Goal: Find contact information: Find contact information

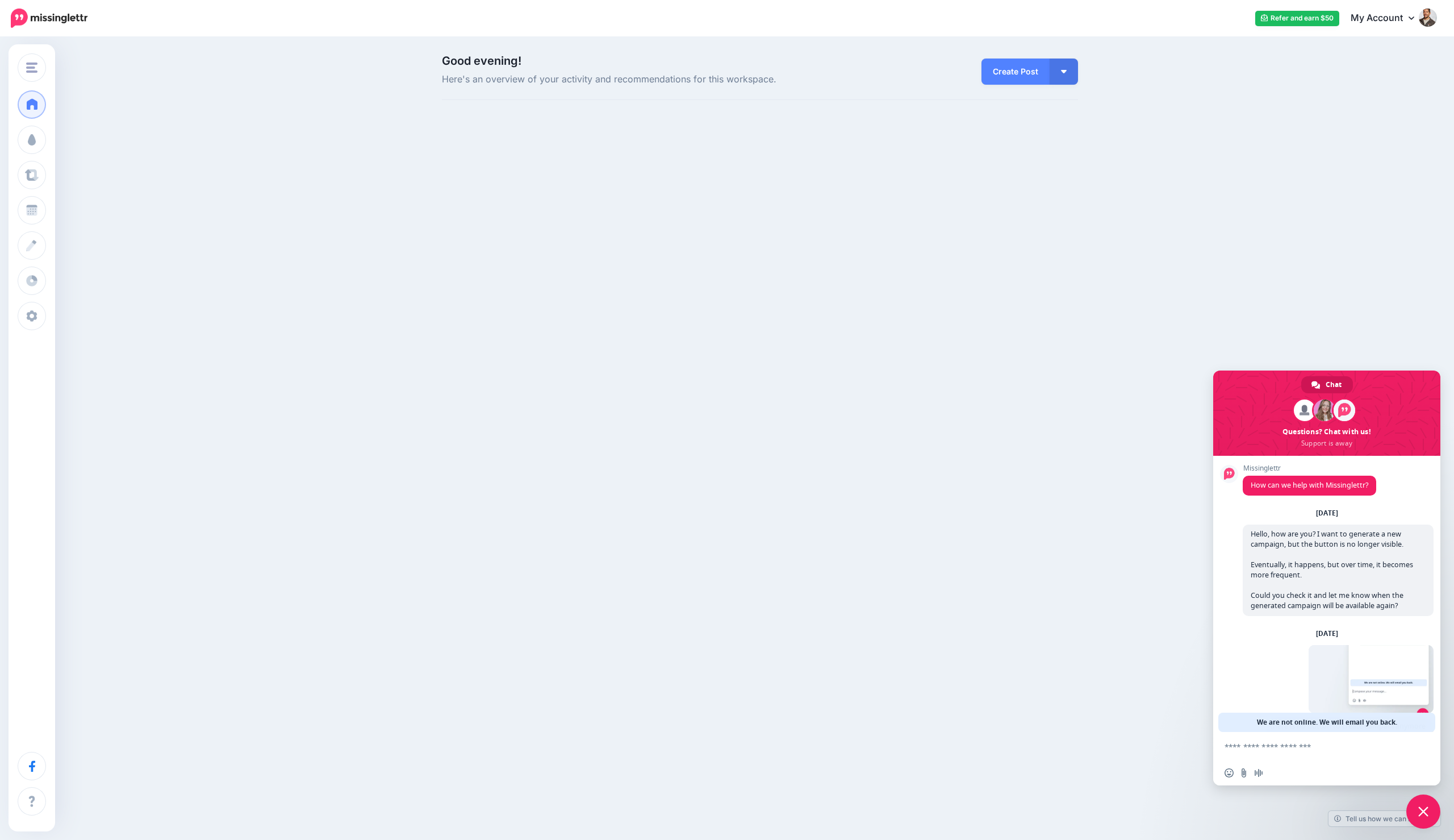
scroll to position [95, 0]
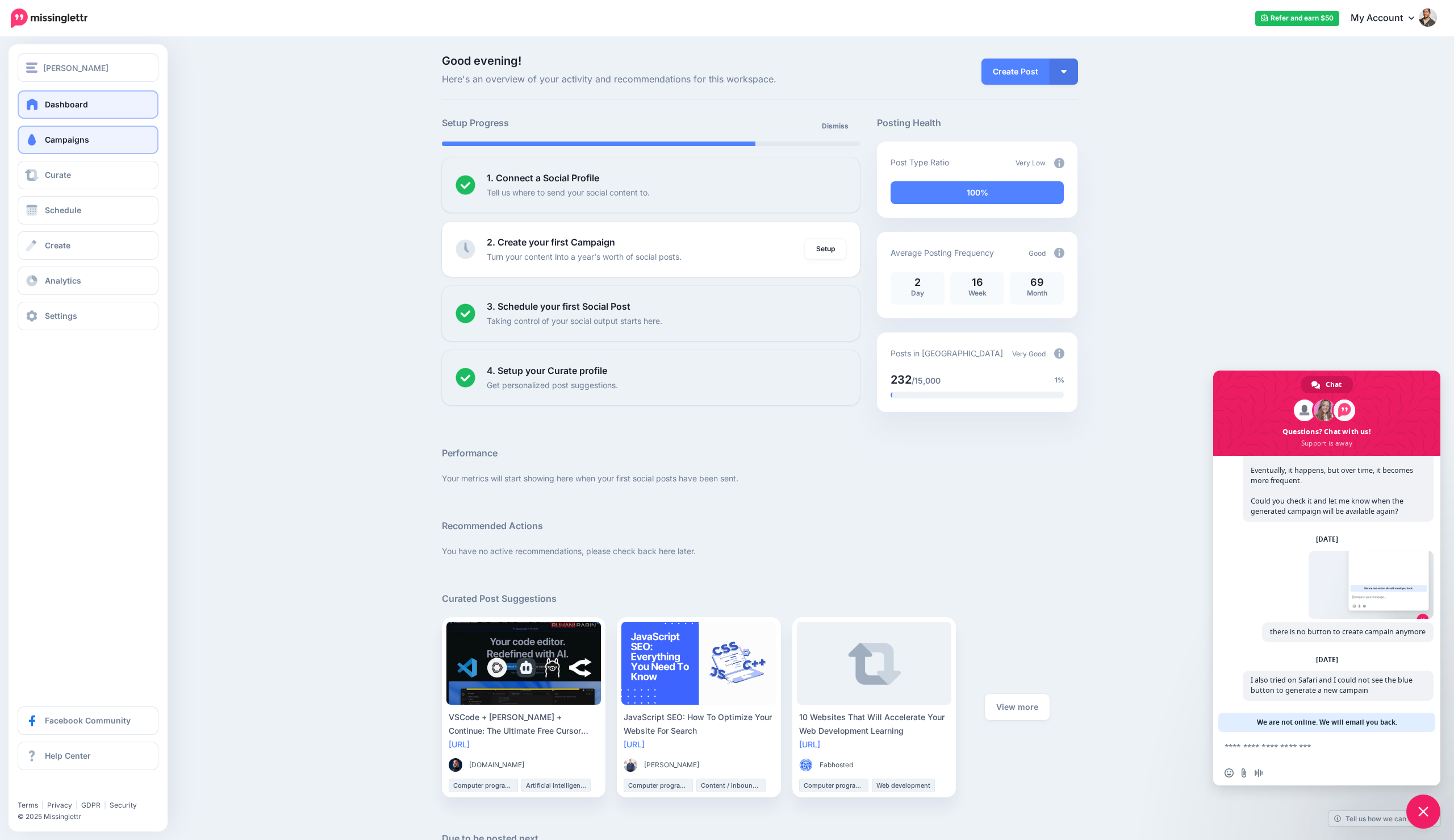
click at [35, 139] on span at bounding box center [31, 140] width 15 height 11
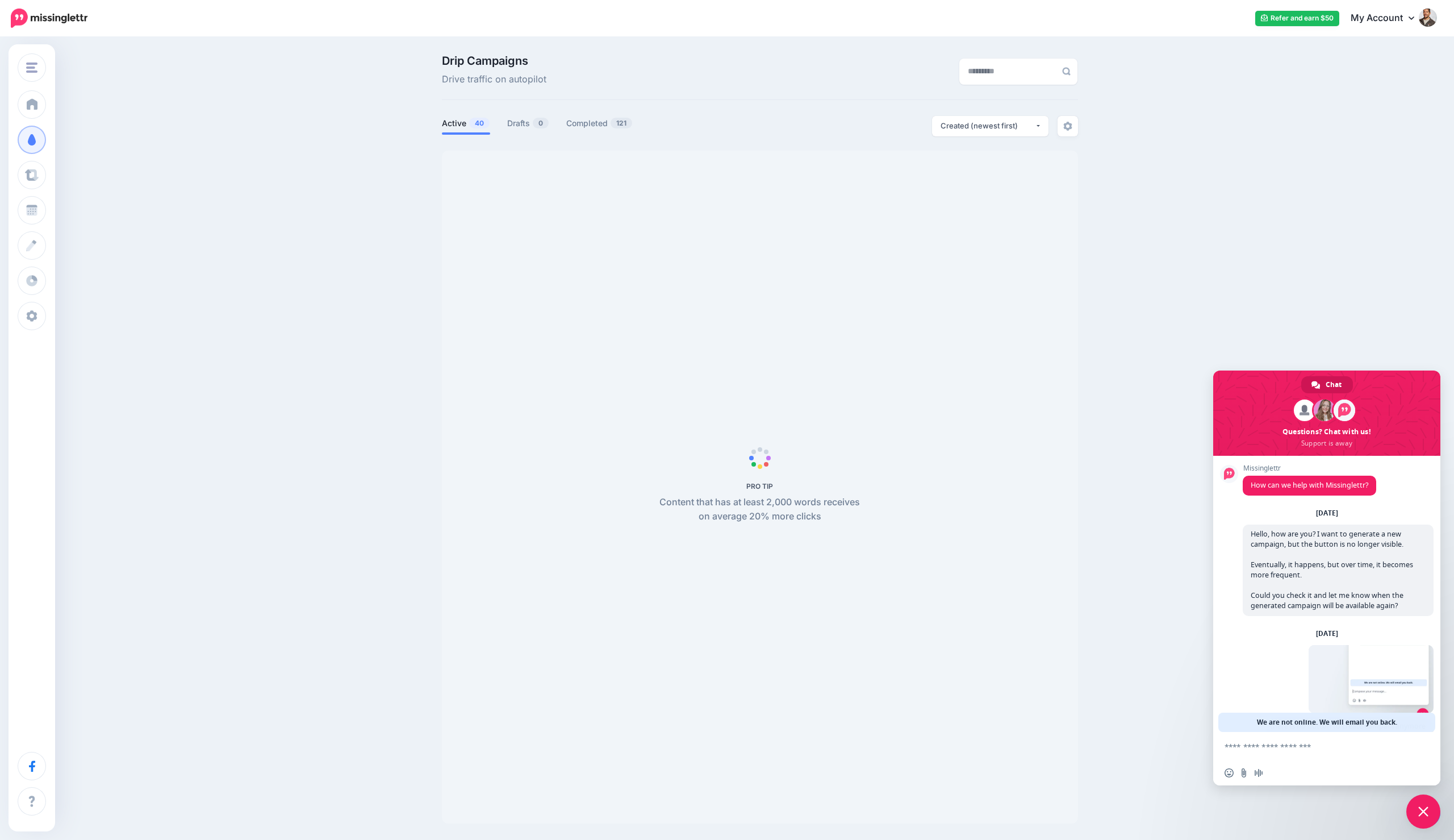
scroll to position [95, 0]
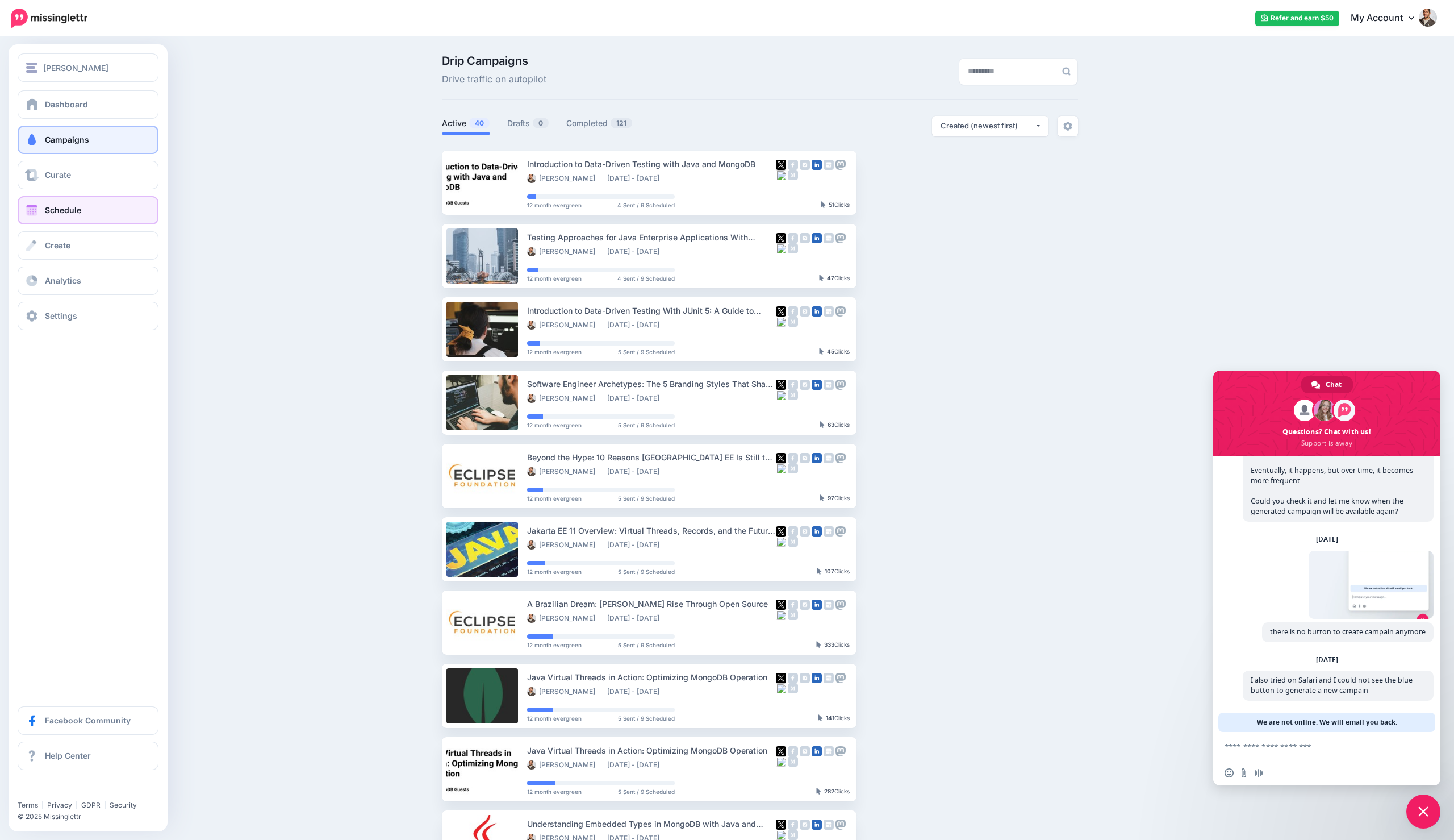
click at [50, 204] on link "Schedule" at bounding box center [88, 210] width 141 height 28
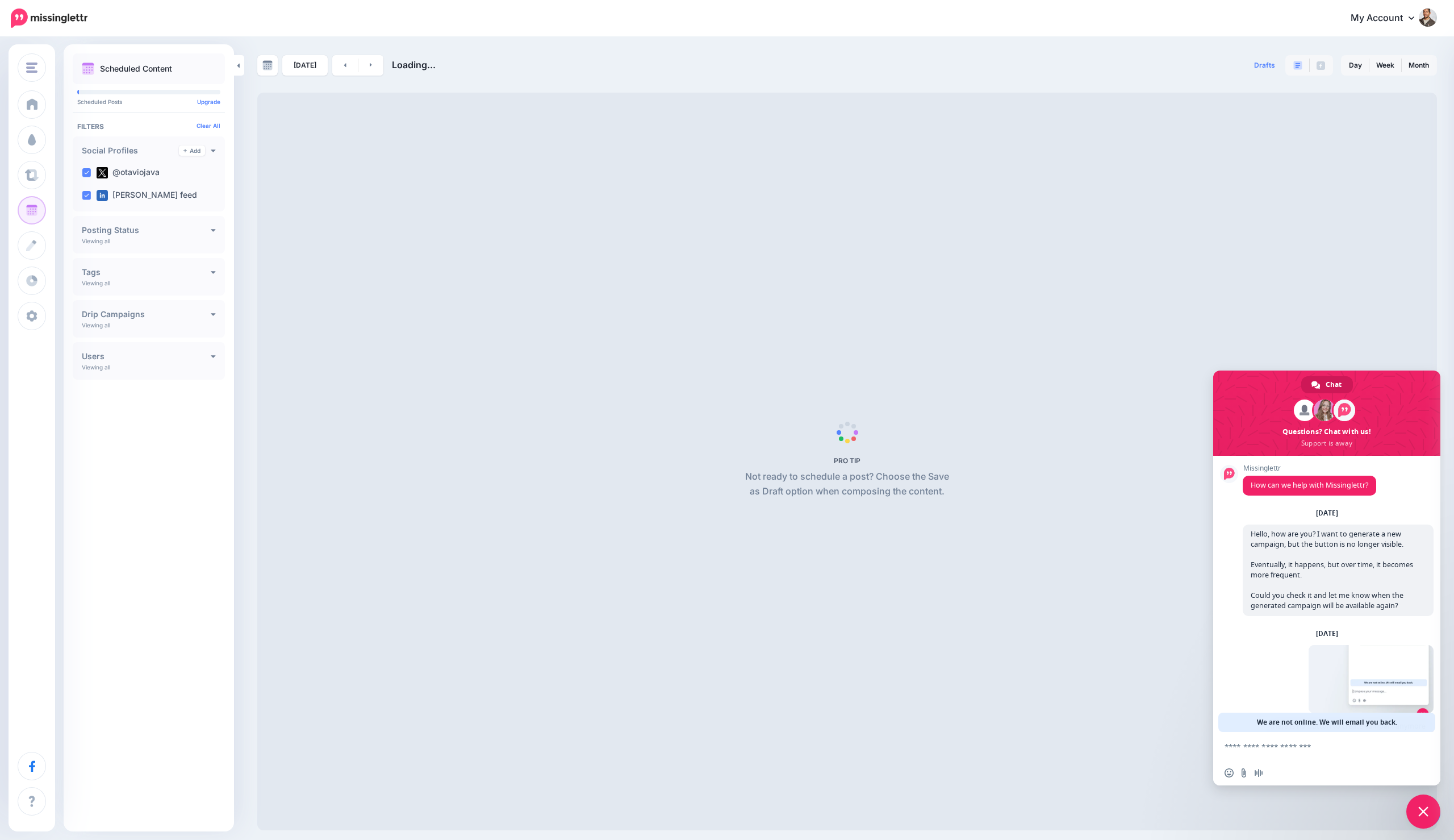
scroll to position [95, 0]
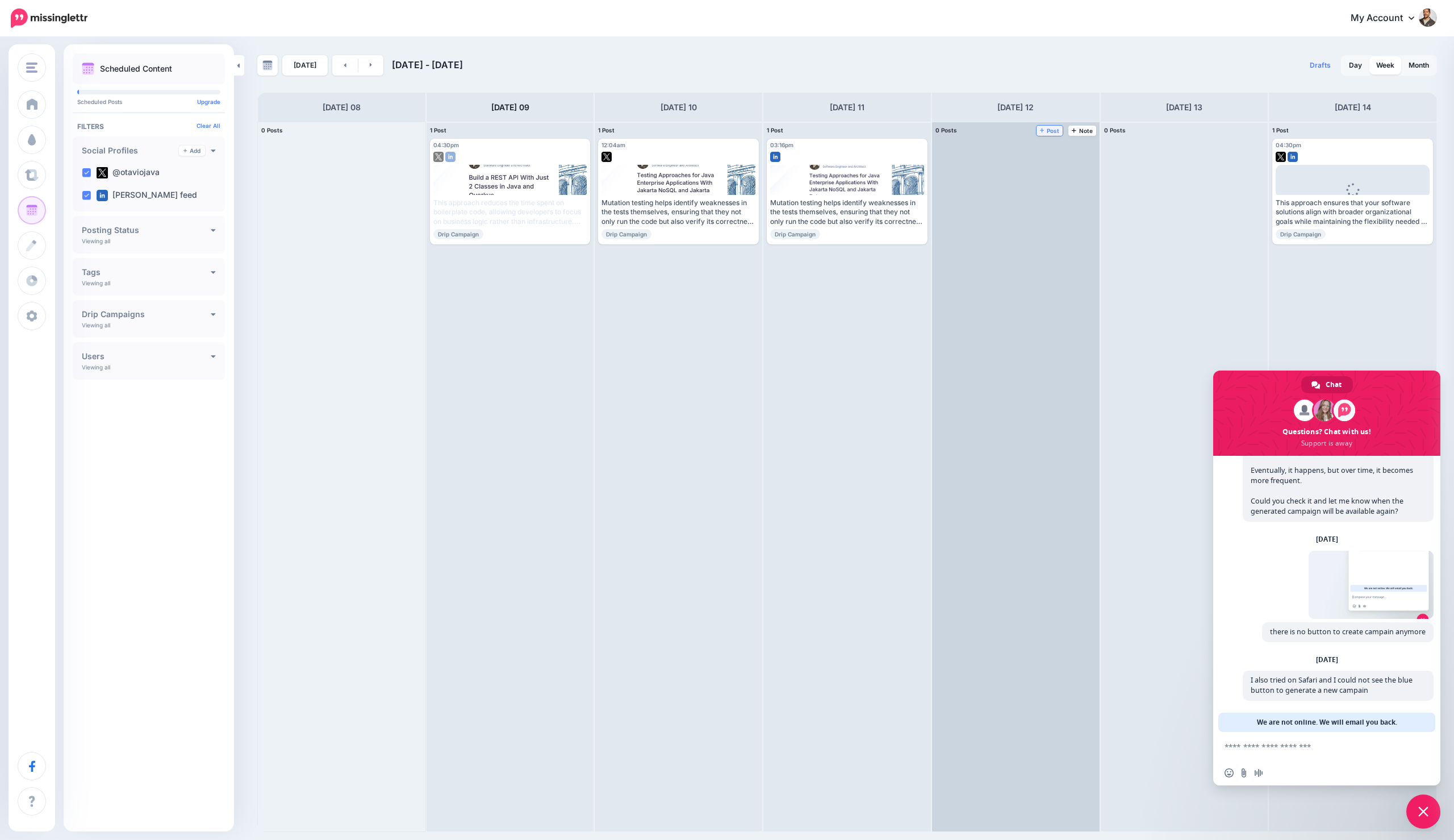
click at [1053, 135] on link "Post" at bounding box center [1050, 131] width 27 height 10
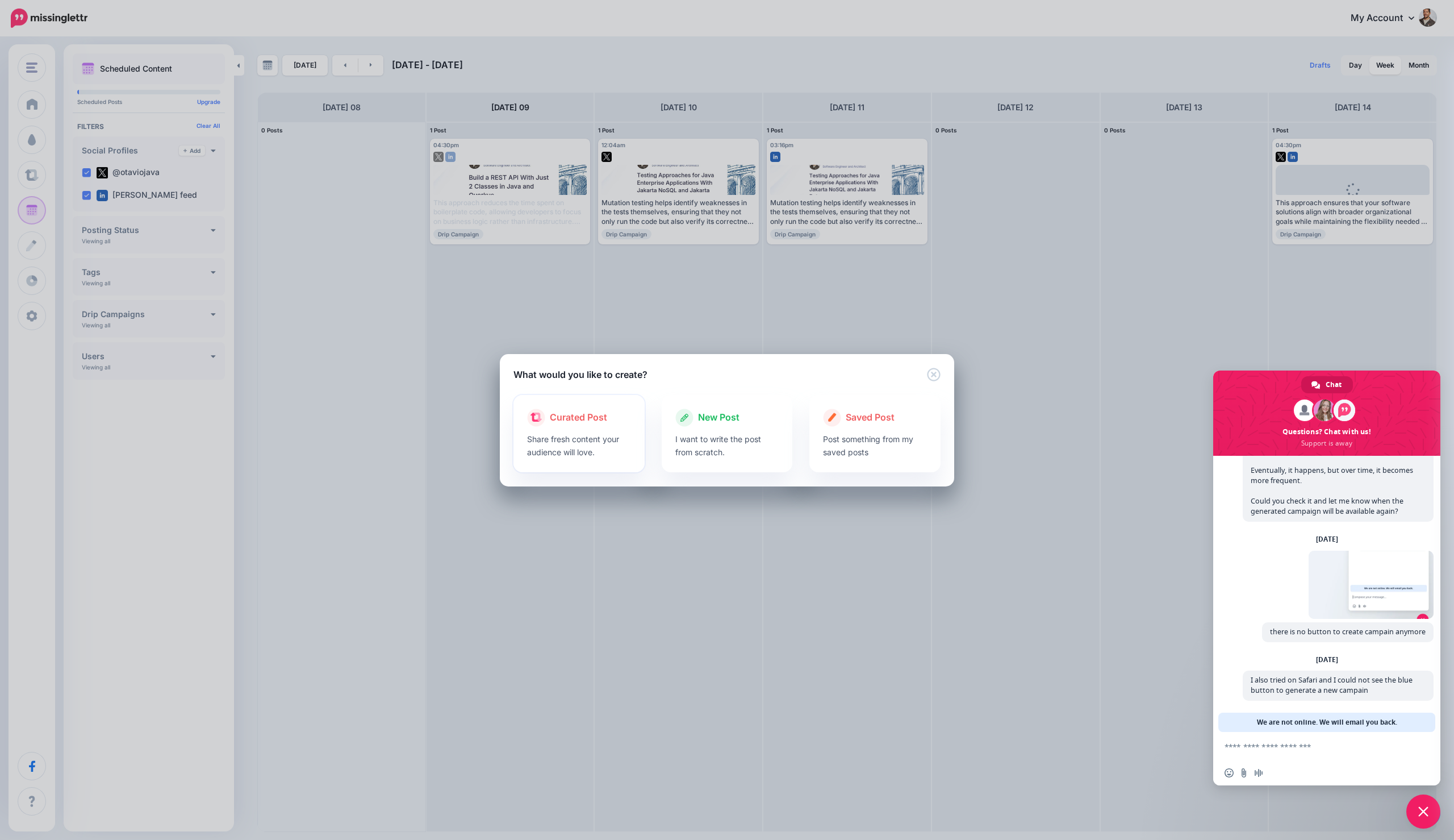
click at [588, 432] on p "Share fresh content your audience will love." at bounding box center [579, 446] width 104 height 26
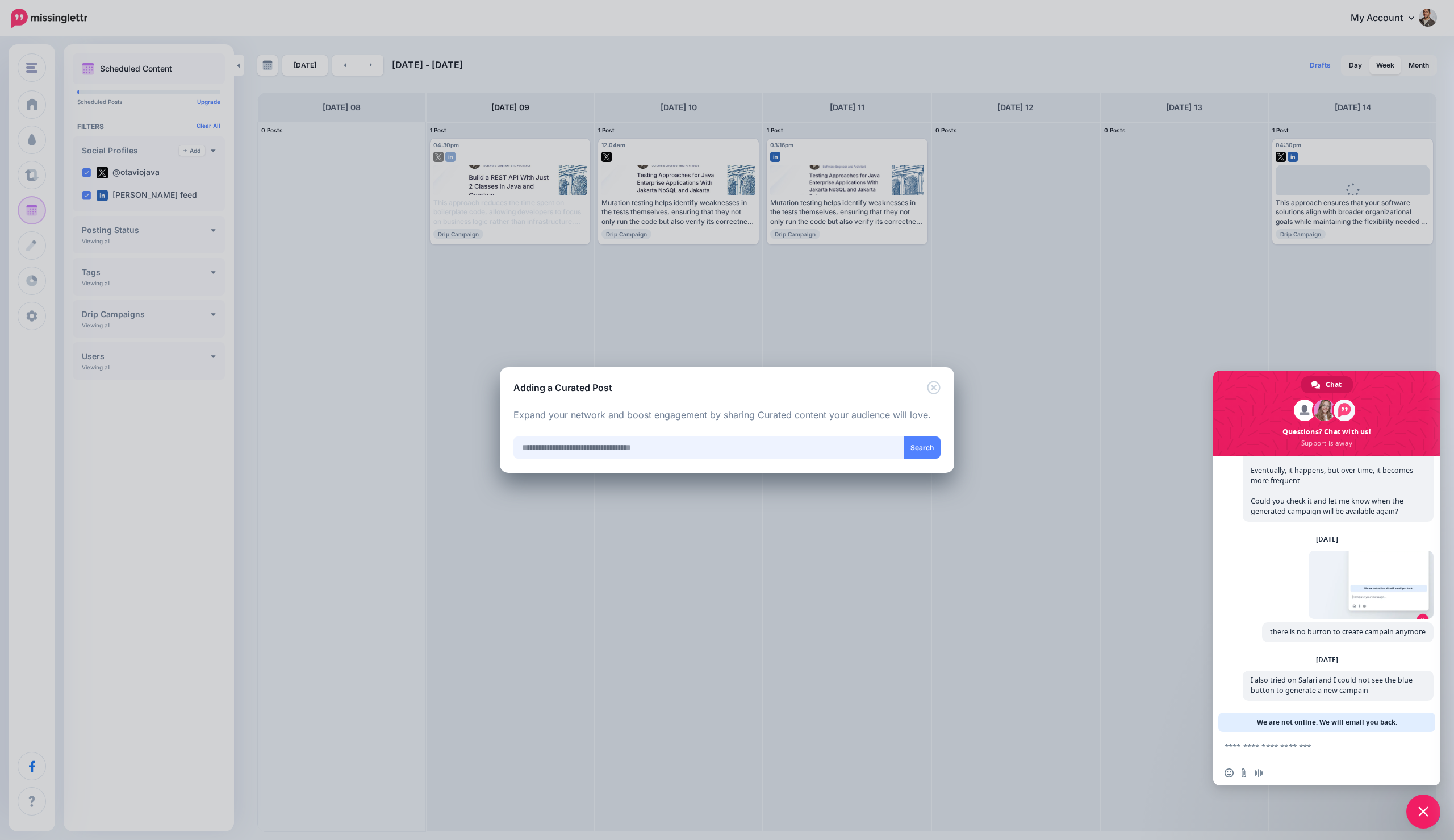
click at [609, 443] on input "text" at bounding box center [709, 448] width 391 height 22
type input "********"
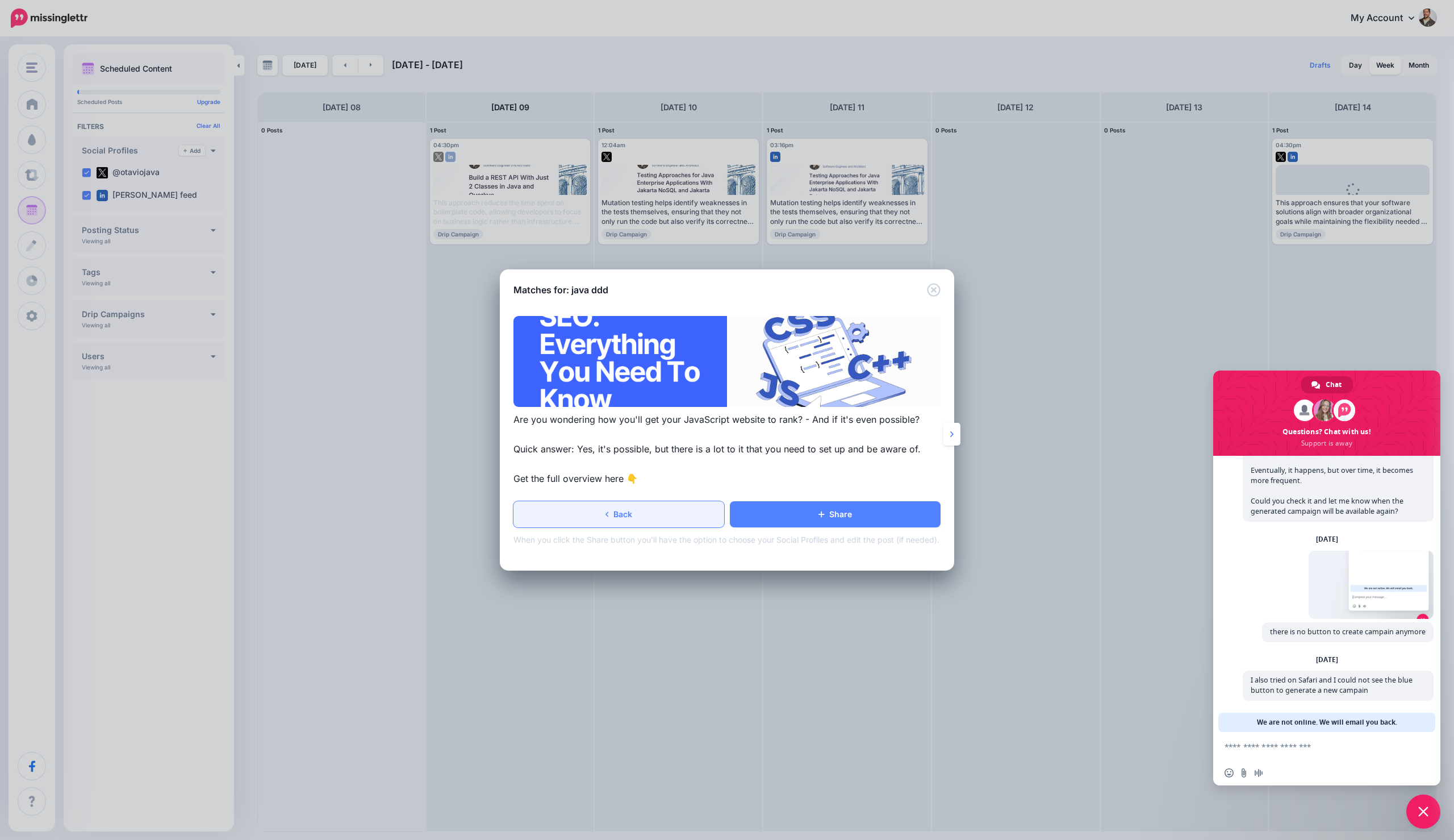
click at [656, 520] on link "Back" at bounding box center [618, 514] width 211 height 26
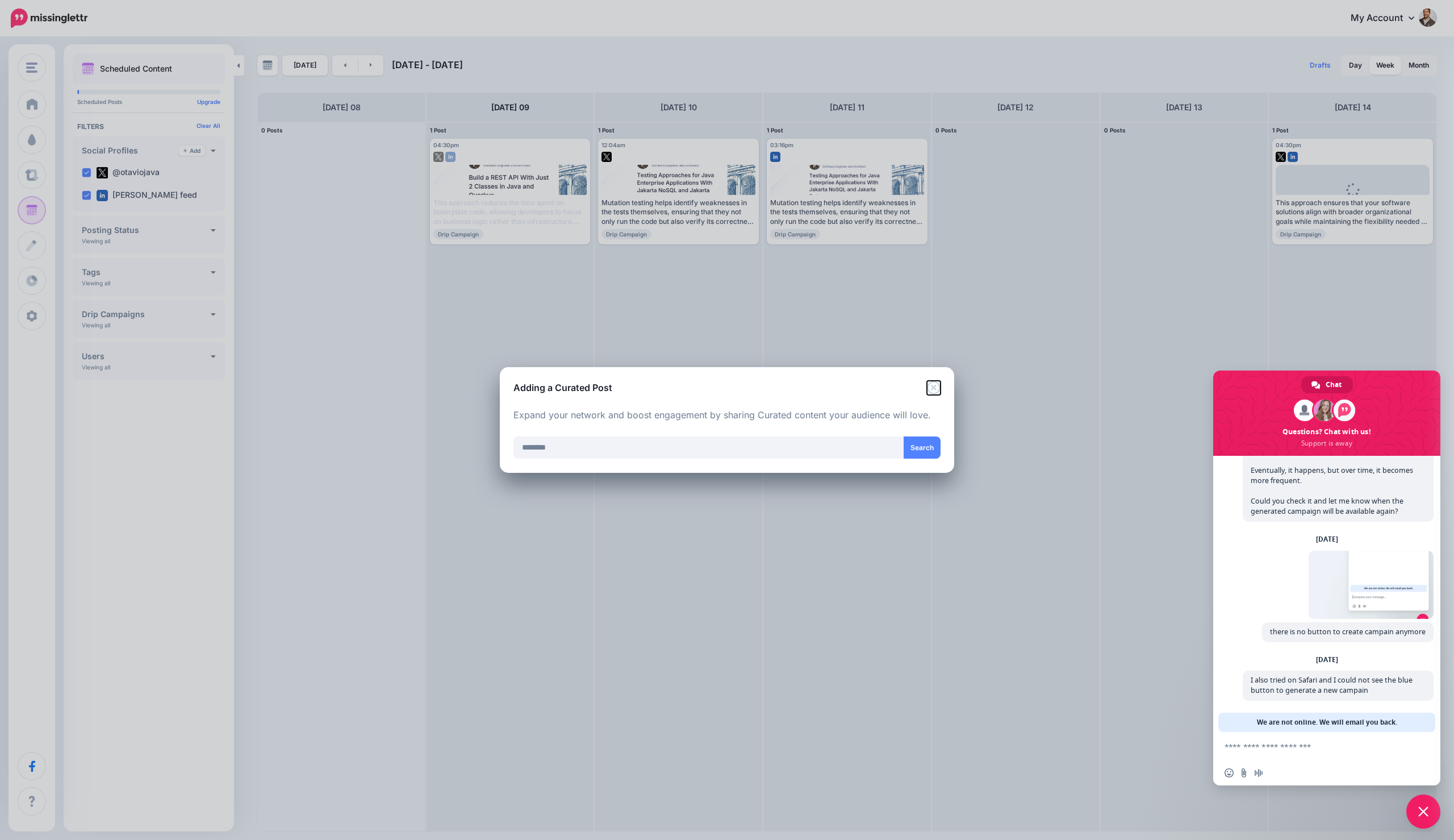
click at [928, 381] on icon "Close" at bounding box center [934, 388] width 14 height 14
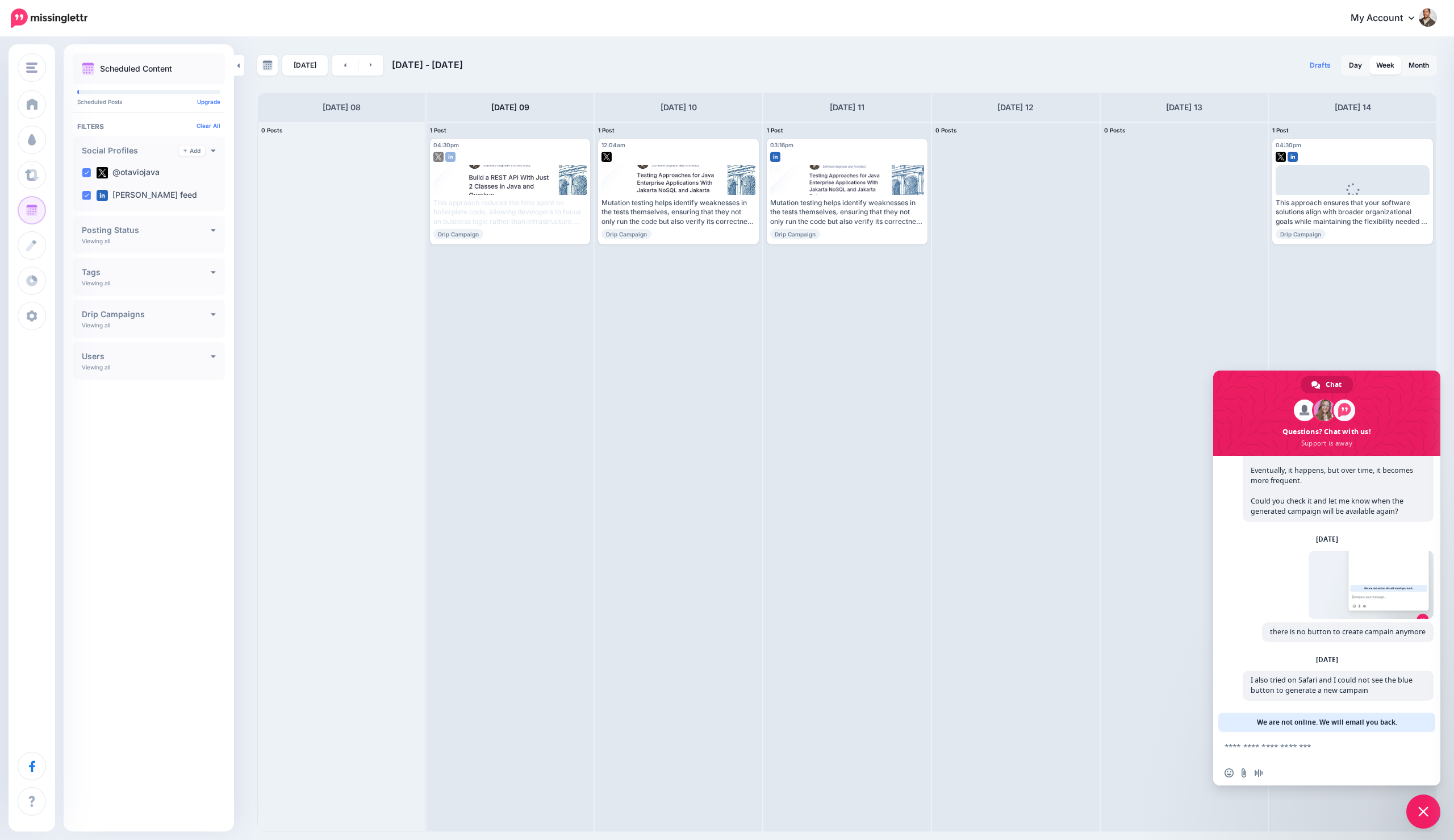
scroll to position [95, 0]
click at [1234, 776] on div "Insert an emoji Send a file Audio message" at bounding box center [1247, 772] width 44 height 9
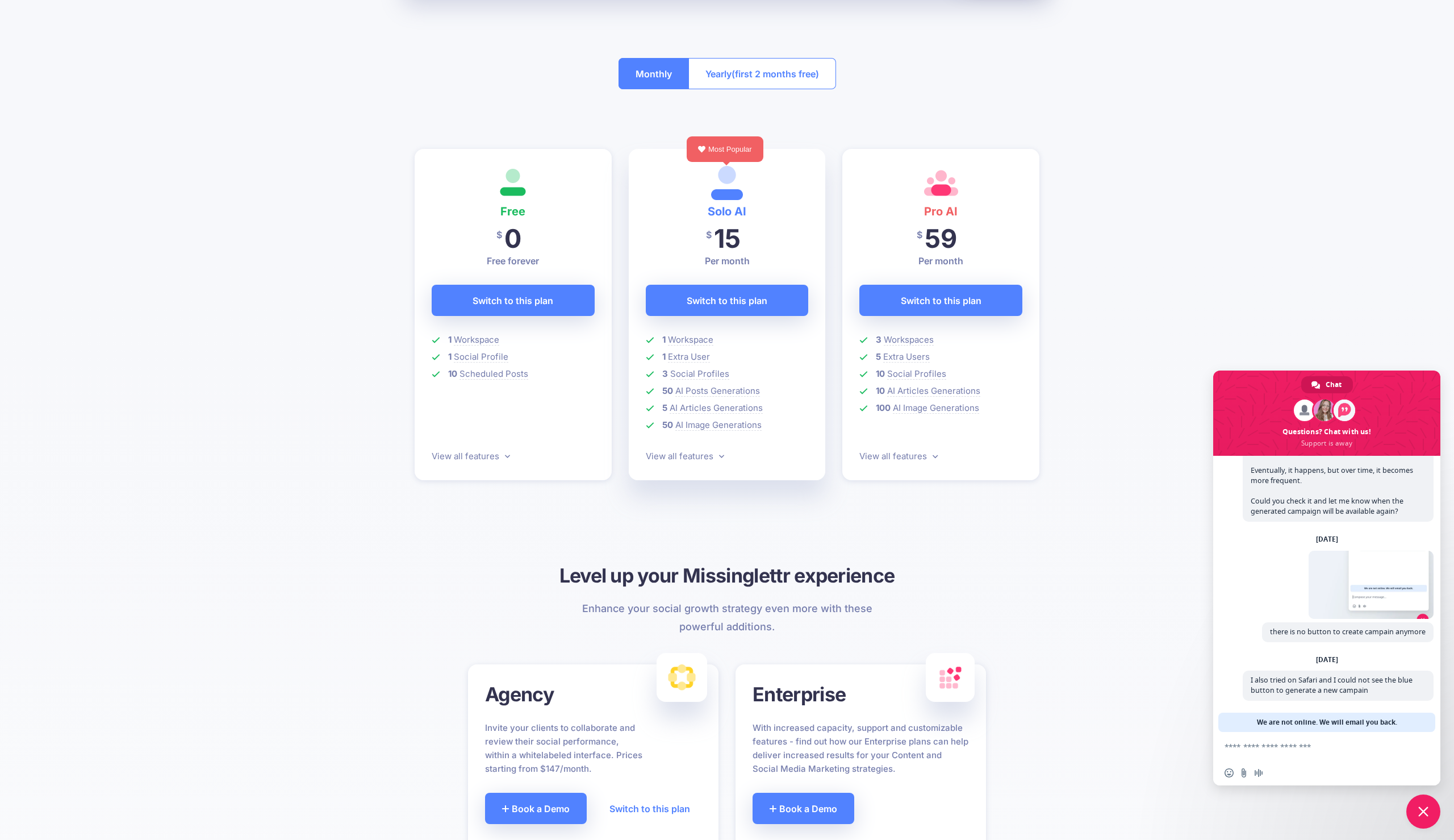
scroll to position [207, 0]
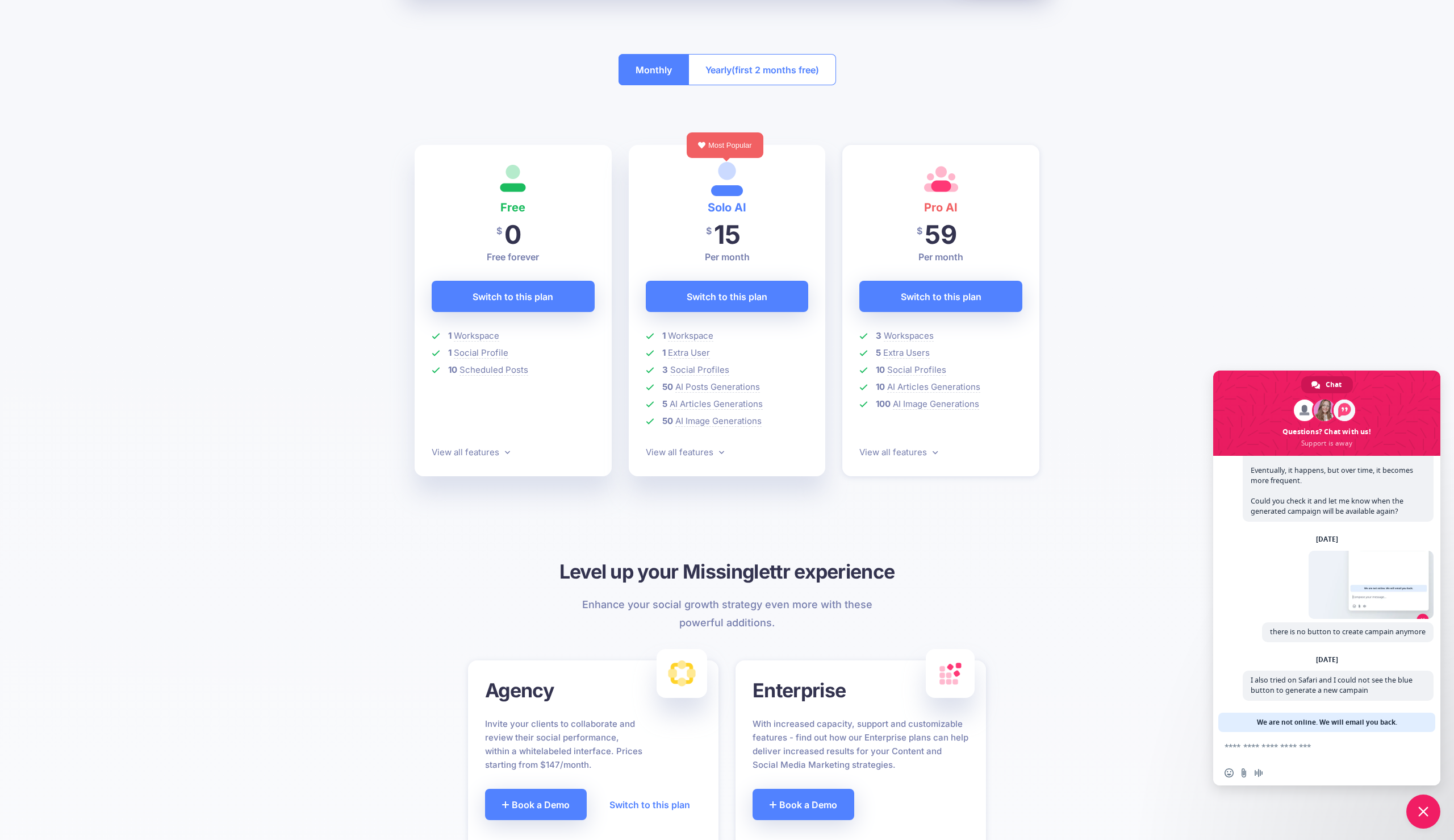
click at [511, 448] on p "View all features" at bounding box center [513, 452] width 163 height 14
click at [505, 448] on icon at bounding box center [507, 452] width 5 height 8
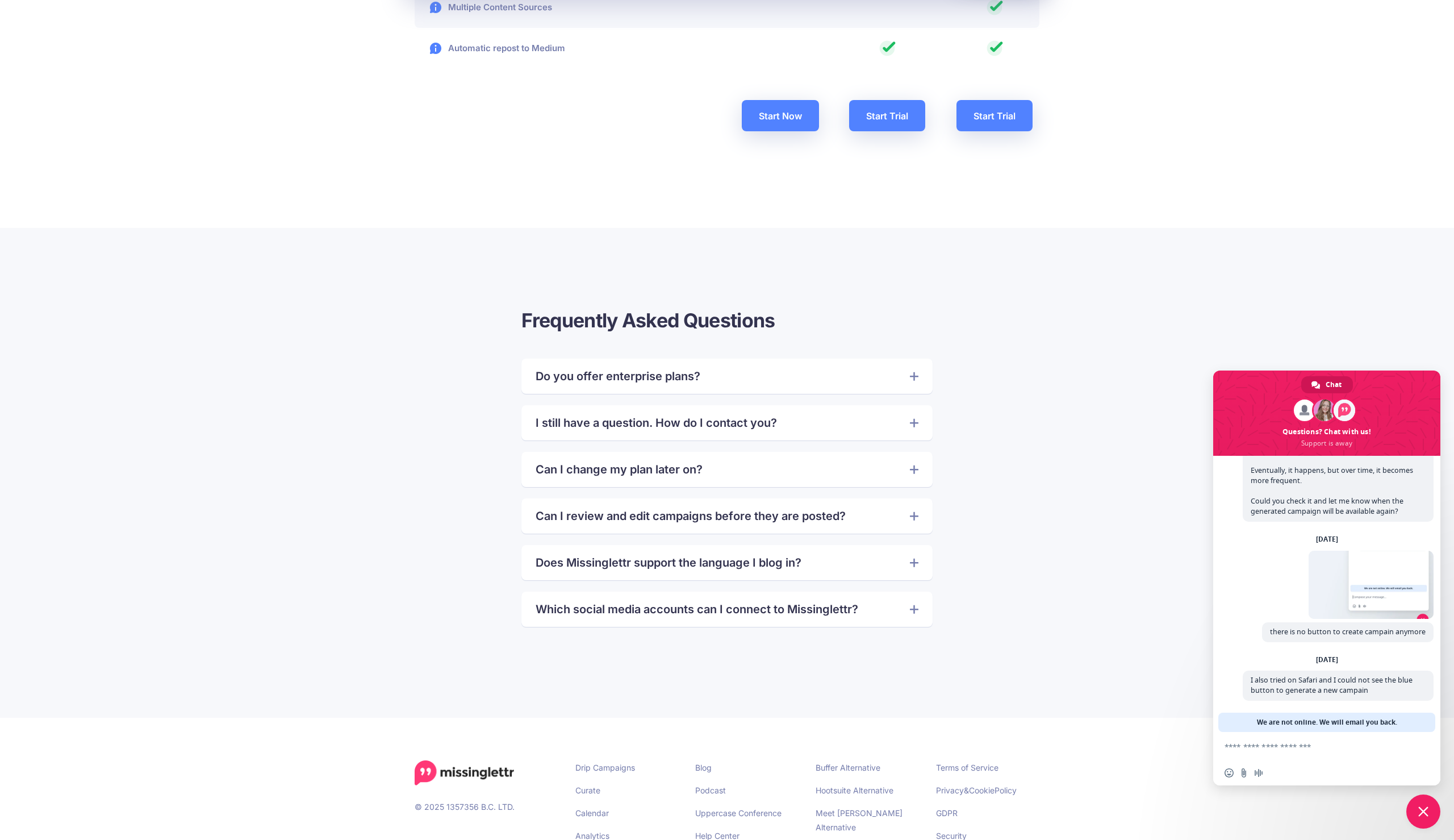
scroll to position [2244, 0]
click at [745, 424] on link "I still have a question. How do I contact you?" at bounding box center [727, 420] width 382 height 18
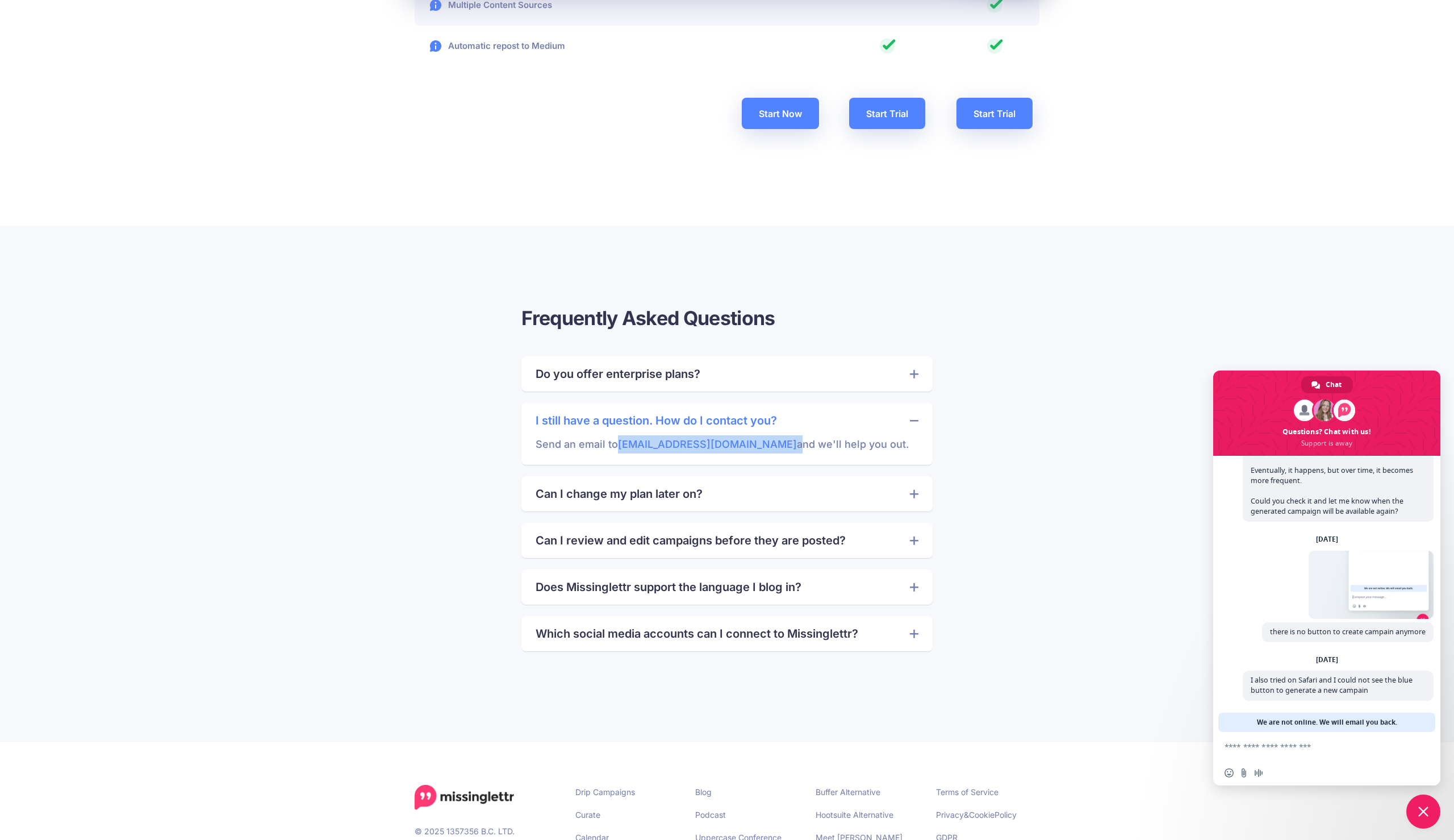
drag, startPoint x: 738, startPoint y: 440, endPoint x: 619, endPoint y: 437, distance: 119.0
click at [619, 437] on p "Send an email to [EMAIL_ADDRESS][DOMAIN_NAME] and we'll help you out." at bounding box center [727, 441] width 382 height 24
copy p "[EMAIL_ADDRESS][DOMAIN_NAME]"
